Goal: Find specific page/section: Find specific page/section

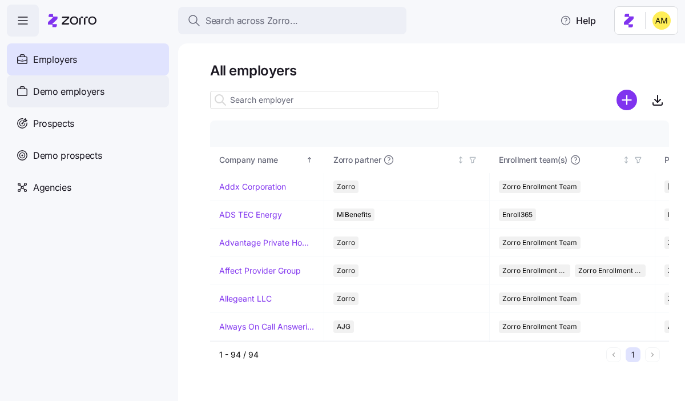
click at [103, 92] on div "Demo employers" at bounding box center [88, 91] width 162 height 32
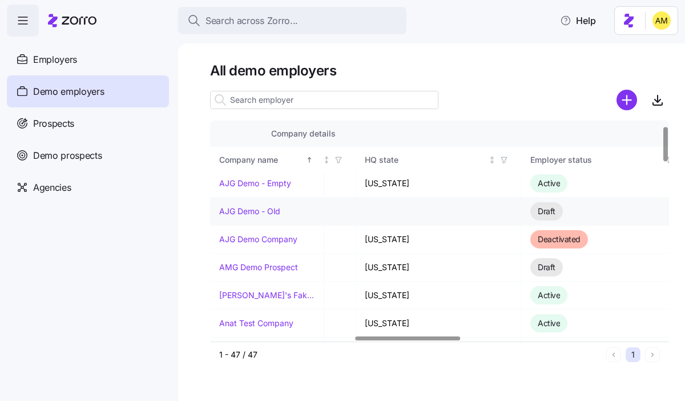
scroll to position [31, 630]
click at [244, 240] on link "AJG Demo Company" at bounding box center [258, 239] width 78 height 11
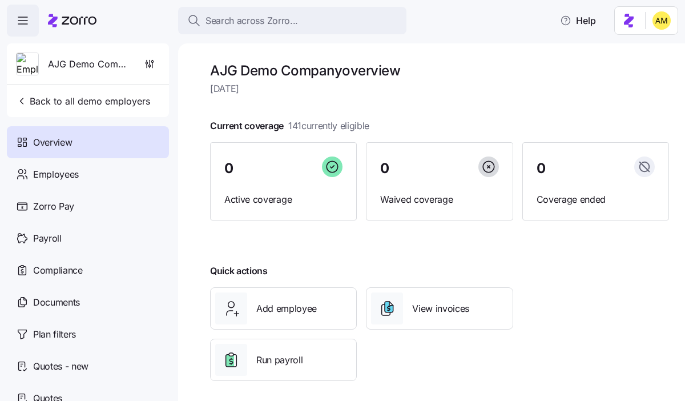
scroll to position [7, 0]
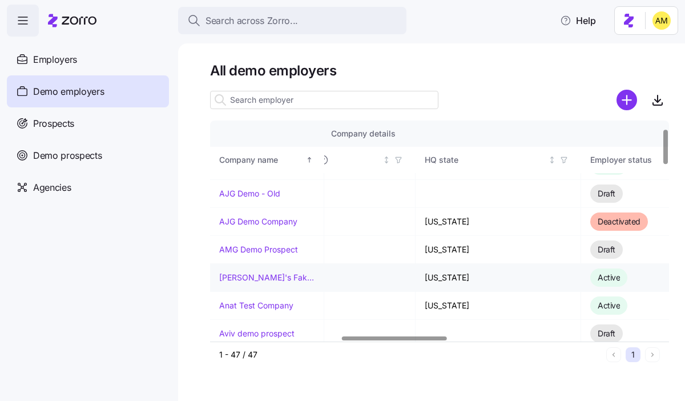
scroll to position [49, 572]
click at [265, 279] on link "[PERSON_NAME]'s Fake Company" at bounding box center [266, 277] width 95 height 11
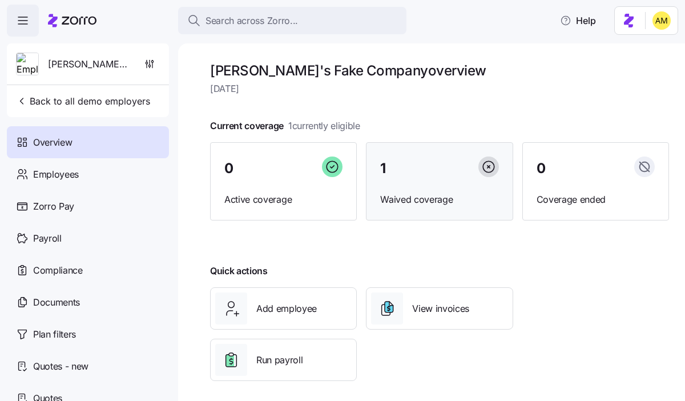
click at [415, 190] on div "1 Waived coverage" at bounding box center [439, 181] width 147 height 79
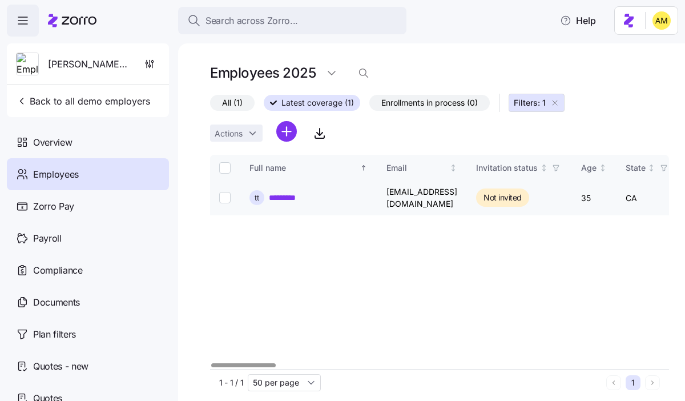
click at [290, 197] on link "*********" at bounding box center [284, 197] width 30 height 11
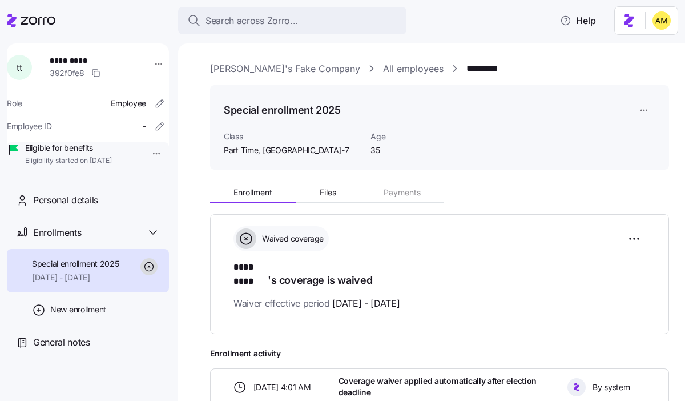
scroll to position [61, 0]
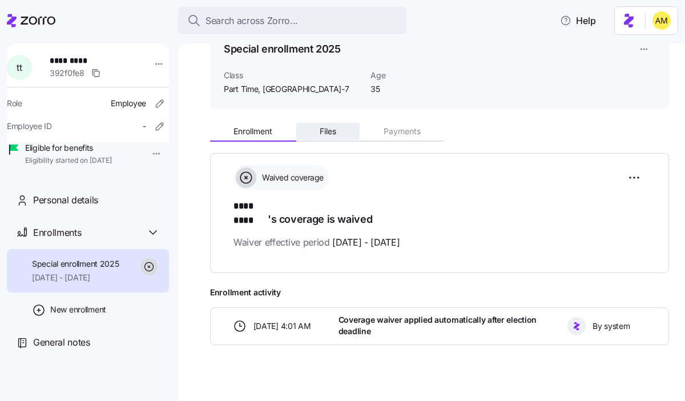
click at [314, 131] on button "Files" at bounding box center [328, 131] width 64 height 17
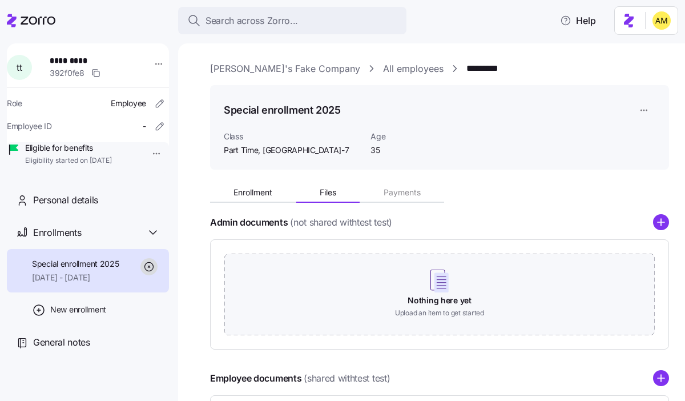
click at [254, 70] on link "[PERSON_NAME]'s Fake Company" at bounding box center [285, 69] width 150 height 14
